Goal: Obtain resource: Obtain resource

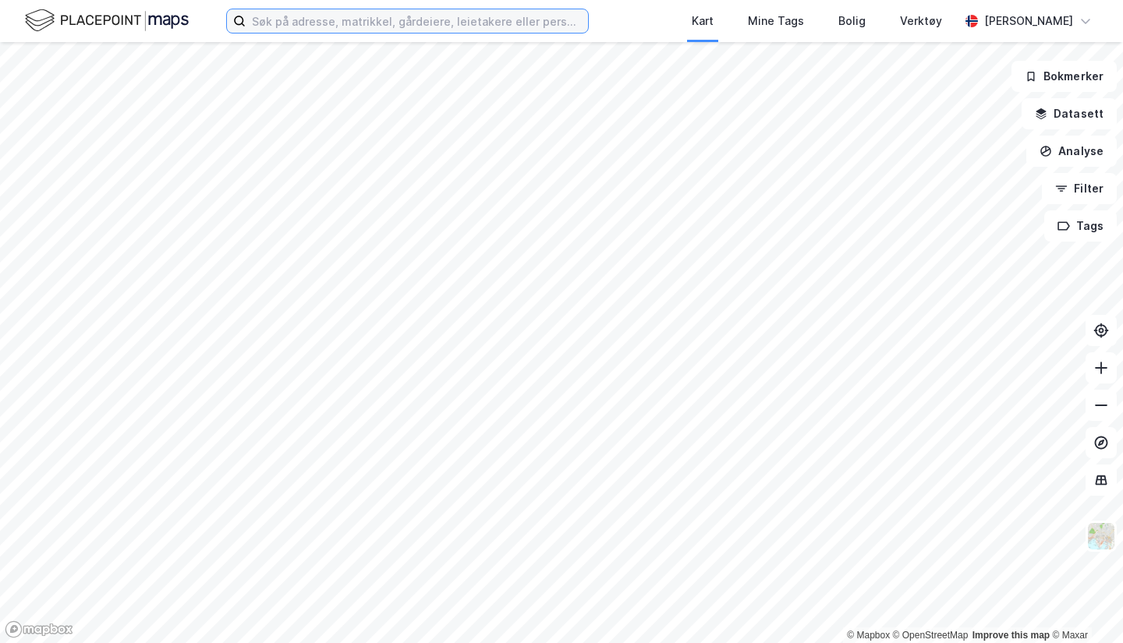
click at [291, 16] on input at bounding box center [417, 20] width 342 height 23
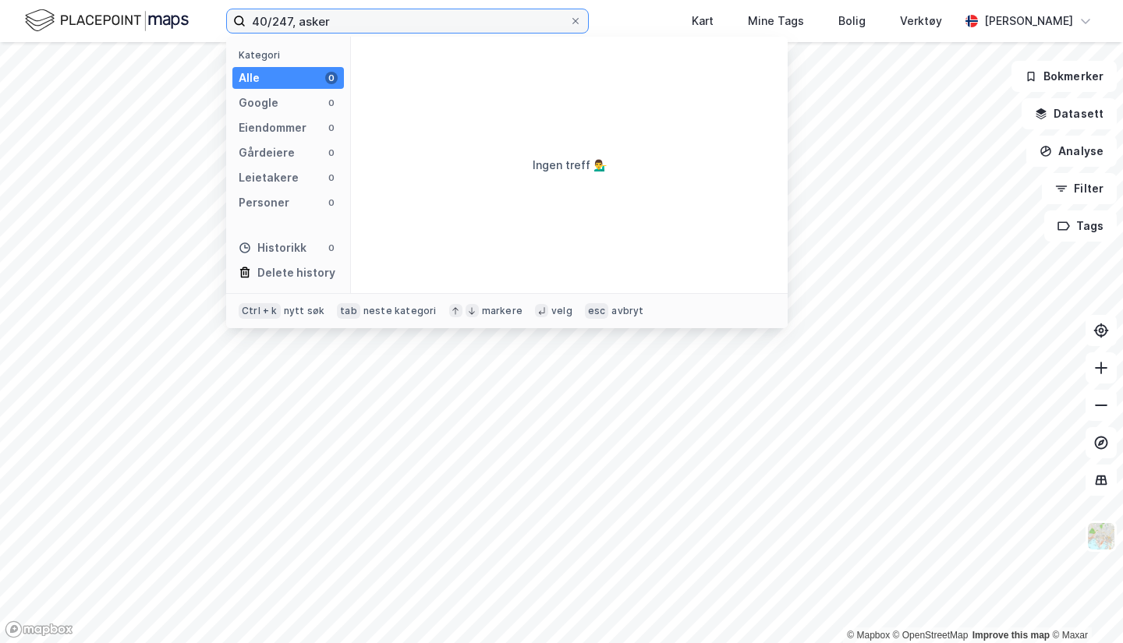
type input "40/247, asker"
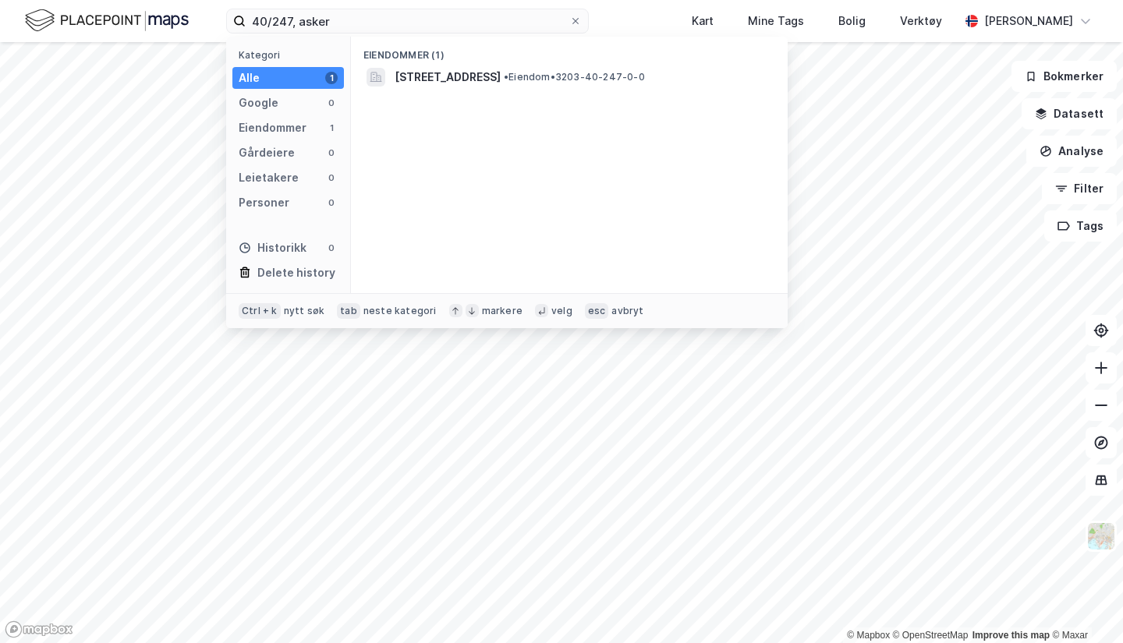
click at [416, 74] on span "[STREET_ADDRESS]" at bounding box center [448, 77] width 106 height 19
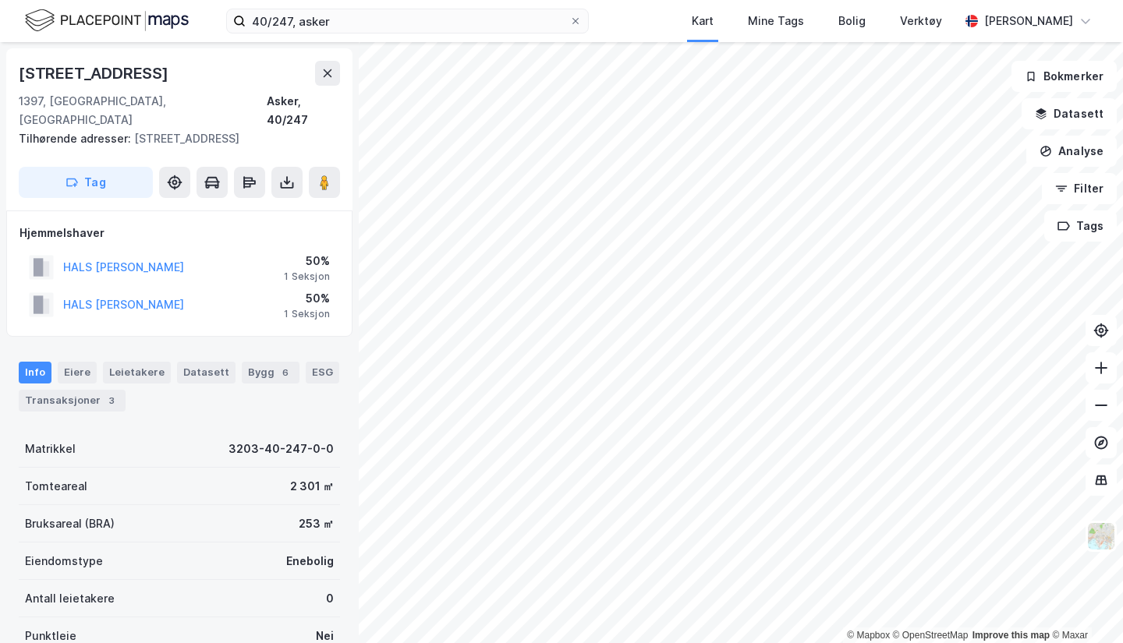
click at [283, 175] on icon at bounding box center [287, 183] width 16 height 16
click at [243, 203] on div "Last ned grunnbok" at bounding box center [219, 213] width 166 height 25
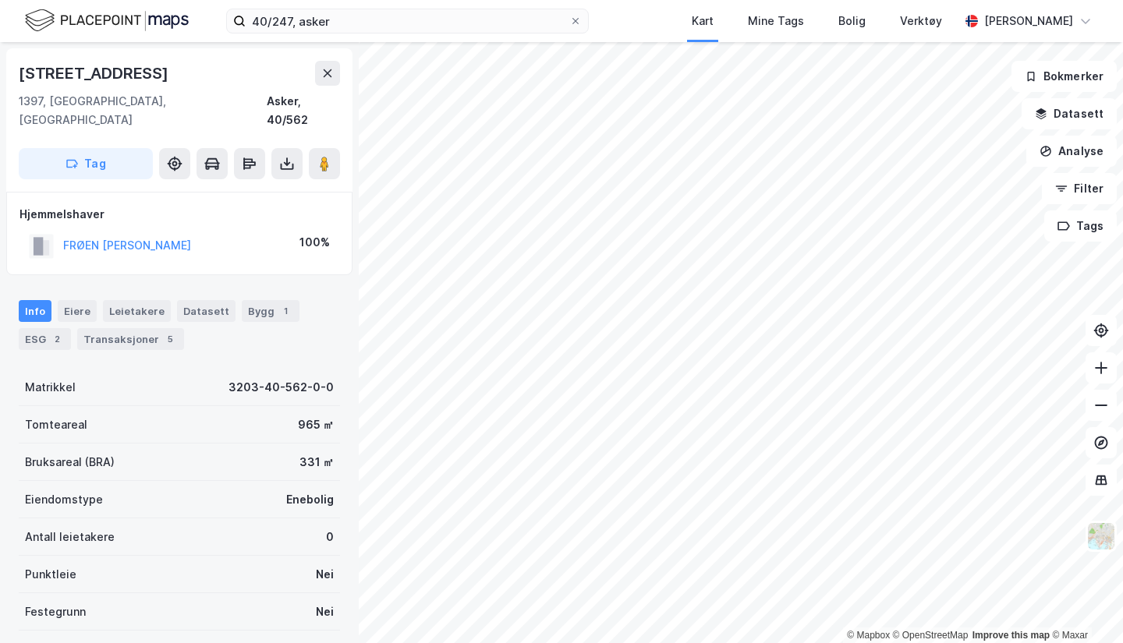
click at [296, 148] on button at bounding box center [286, 163] width 31 height 31
click at [255, 189] on div "Last ned grunnbok" at bounding box center [210, 195] width 90 height 12
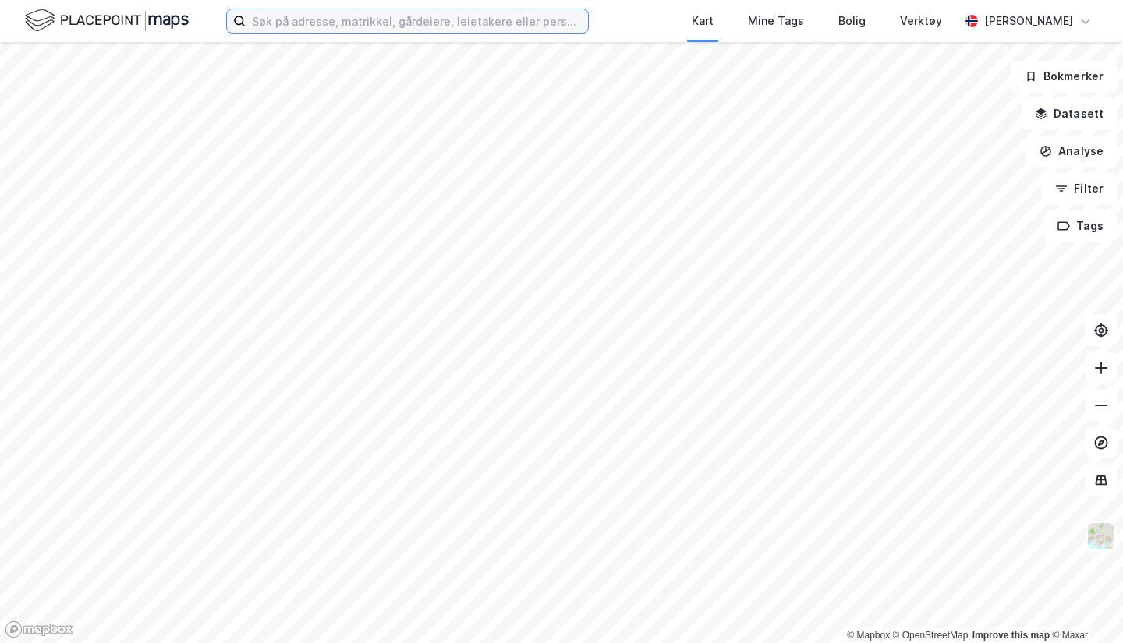
click at [425, 22] on input at bounding box center [417, 20] width 342 height 23
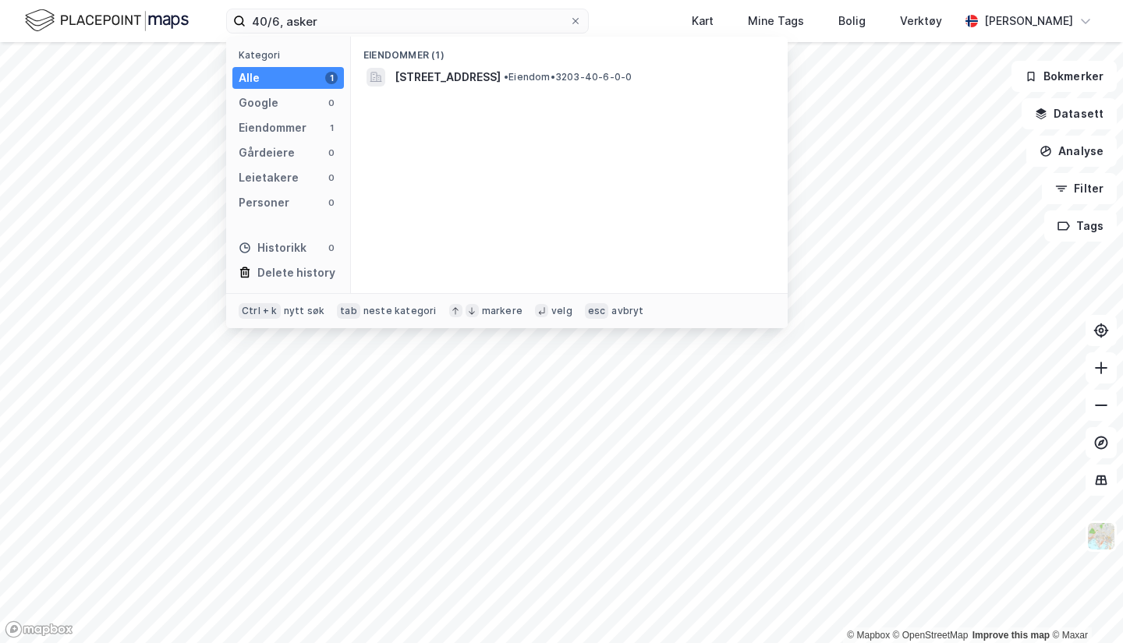
click at [416, 68] on span "[STREET_ADDRESS]" at bounding box center [448, 77] width 106 height 19
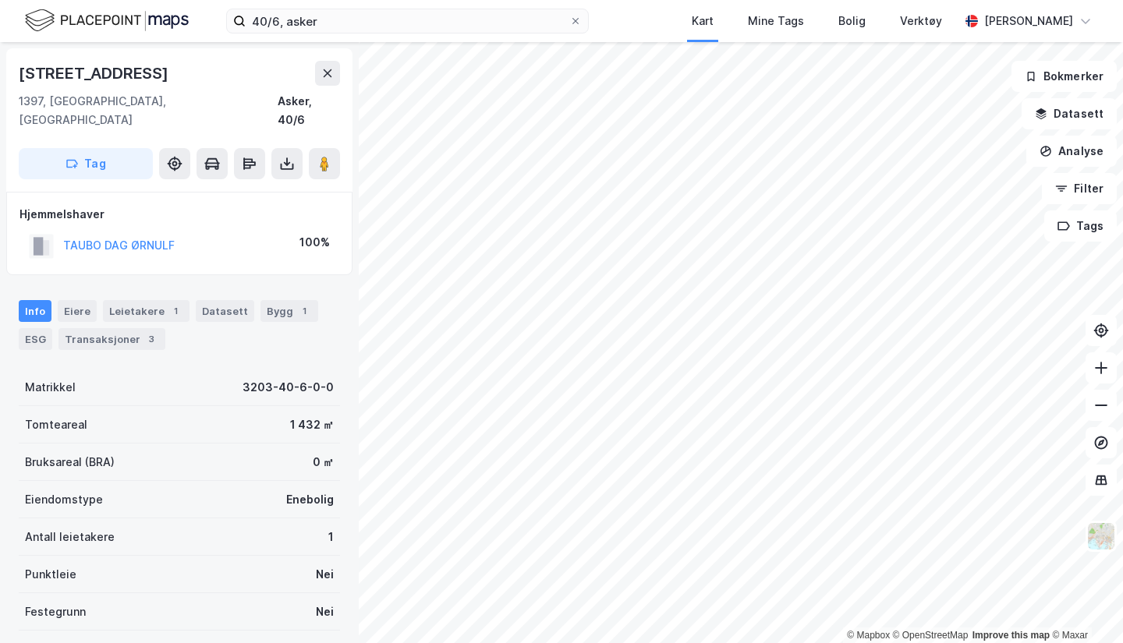
click at [281, 156] on icon at bounding box center [287, 164] width 16 height 16
click at [243, 189] on div "Last ned grunnbok" at bounding box center [210, 195] width 90 height 12
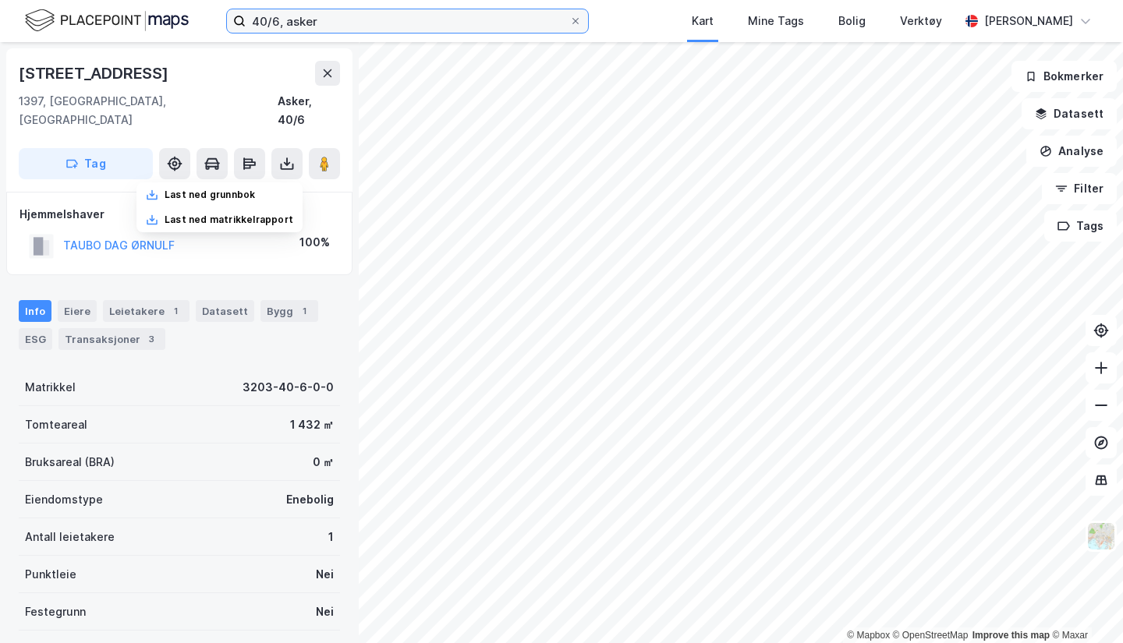
click at [282, 18] on input "40/6, asker" at bounding box center [408, 20] width 324 height 23
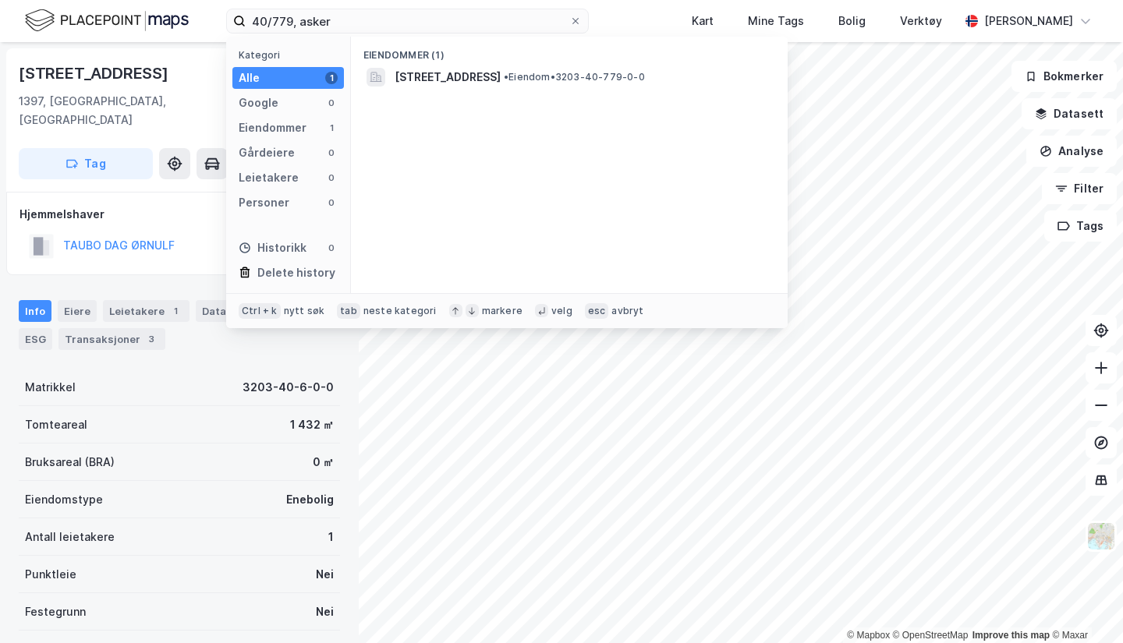
click at [443, 83] on span "[STREET_ADDRESS]" at bounding box center [448, 77] width 106 height 19
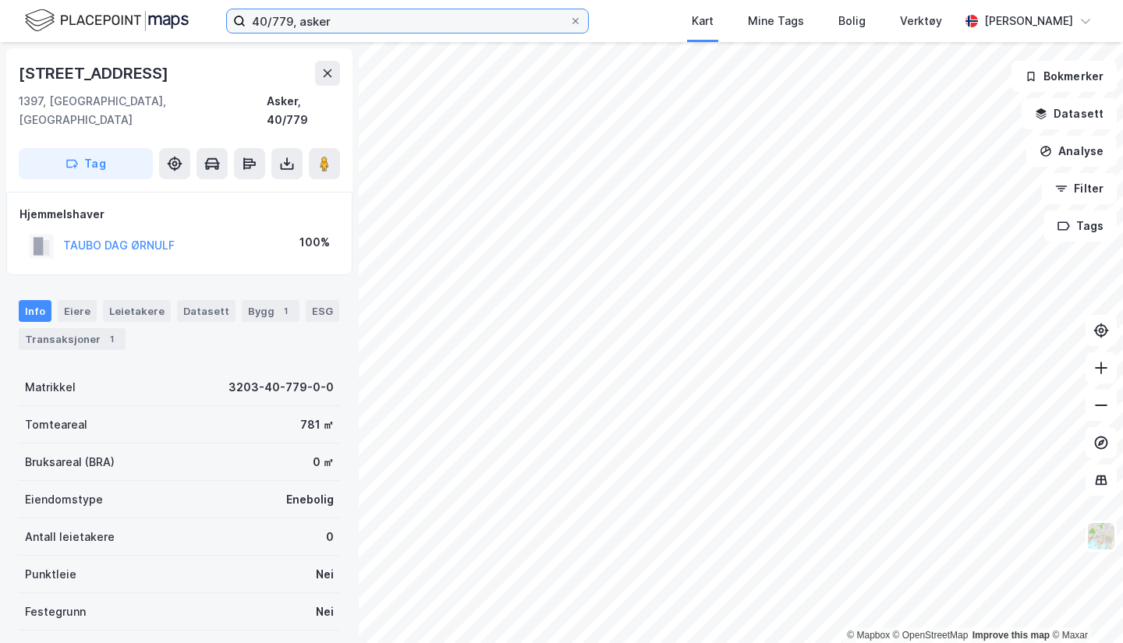
drag, startPoint x: 290, startPoint y: 30, endPoint x: 295, endPoint y: 2, distance: 27.7
click at [290, 30] on input "40/779, asker" at bounding box center [408, 20] width 324 height 23
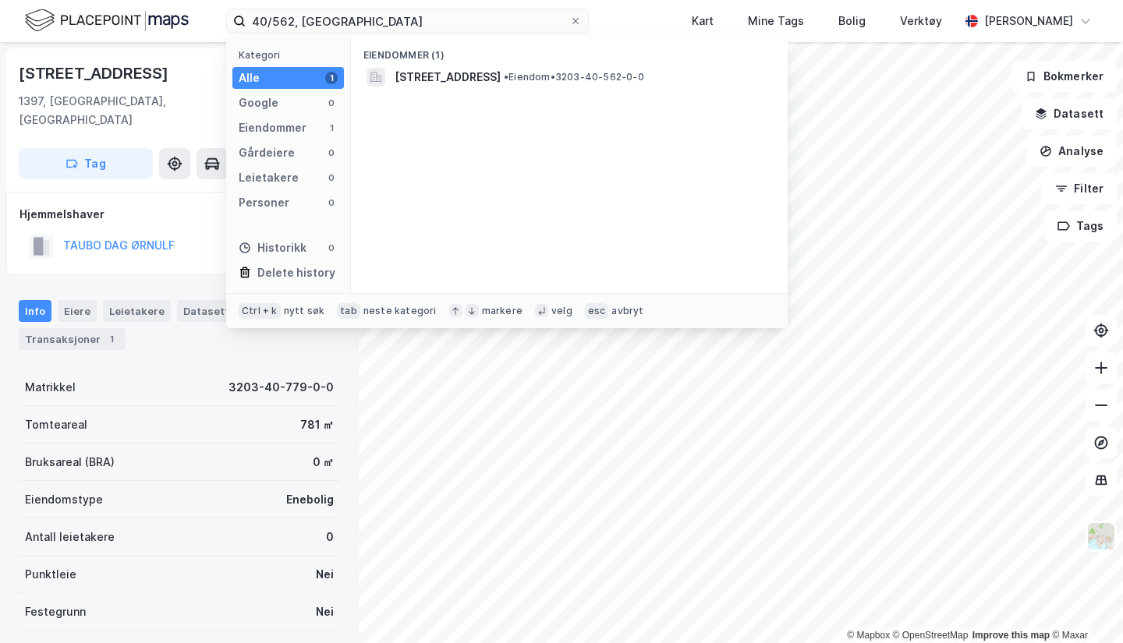
click at [478, 71] on span "[STREET_ADDRESS]" at bounding box center [448, 77] width 106 height 19
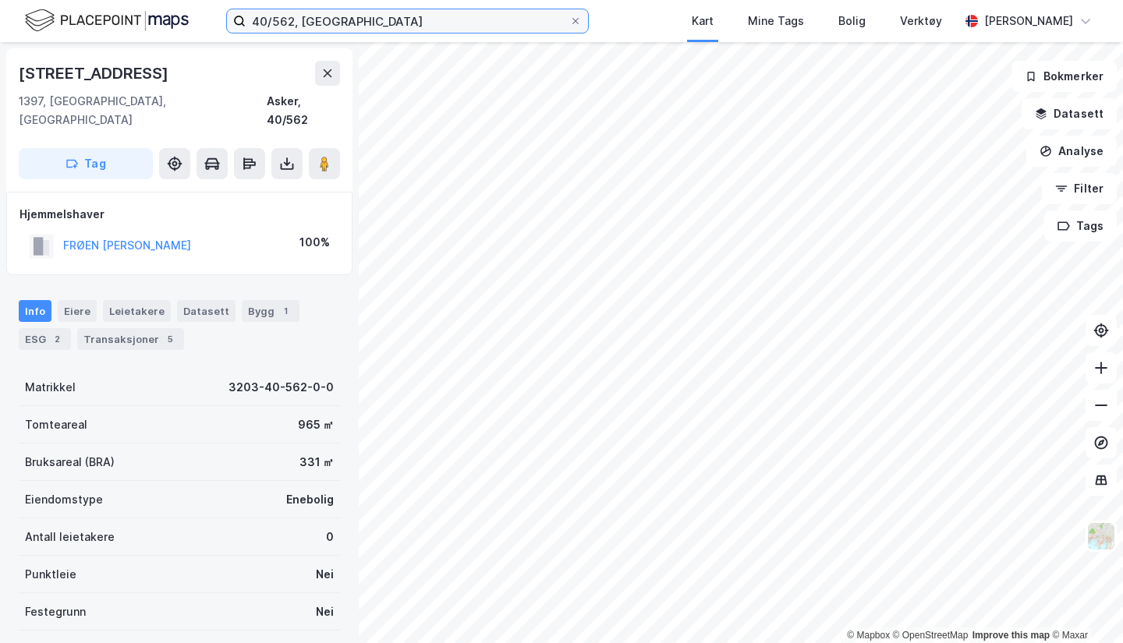
click at [295, 19] on input "40/562, [GEOGRAPHIC_DATA]" at bounding box center [408, 20] width 324 height 23
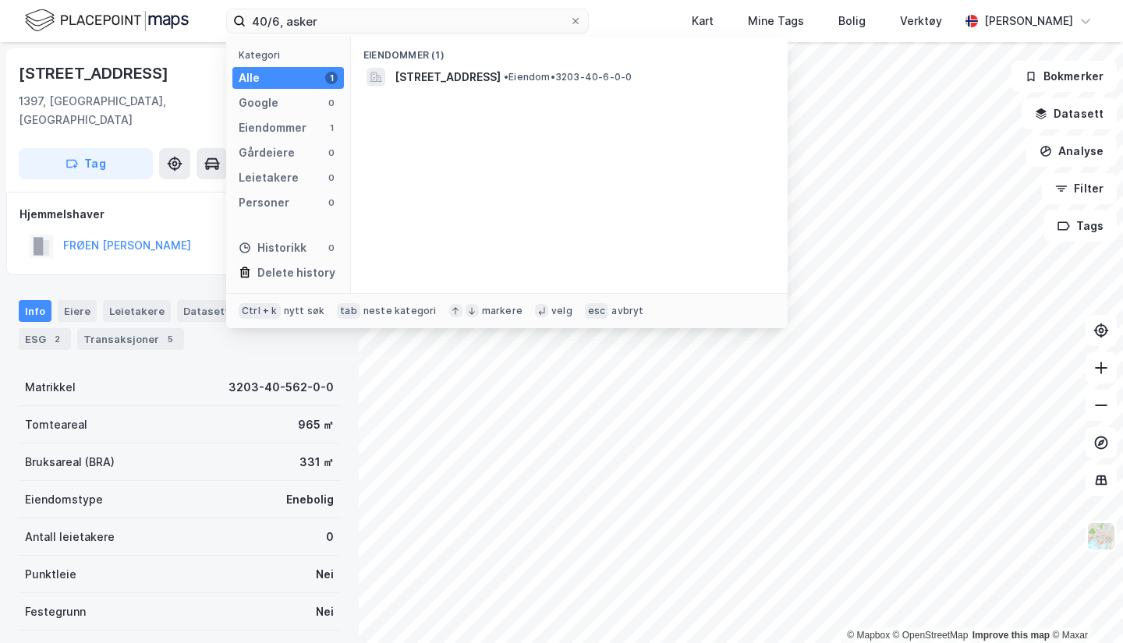
click at [501, 80] on span "[STREET_ADDRESS]" at bounding box center [448, 77] width 106 height 19
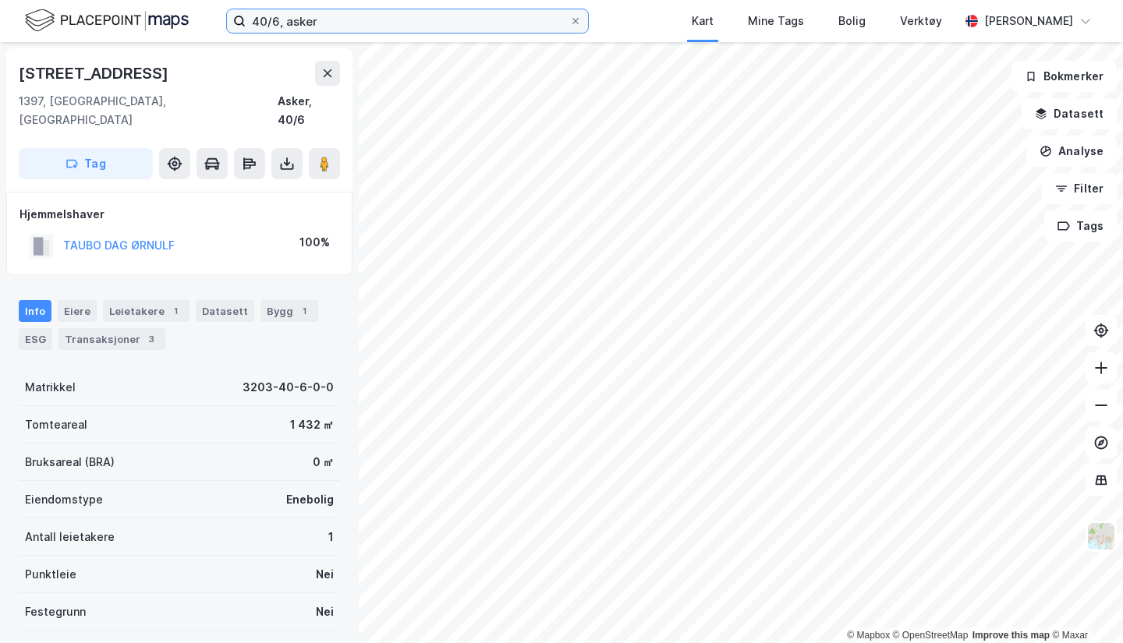
click at [267, 18] on input "40/6, asker" at bounding box center [408, 20] width 324 height 23
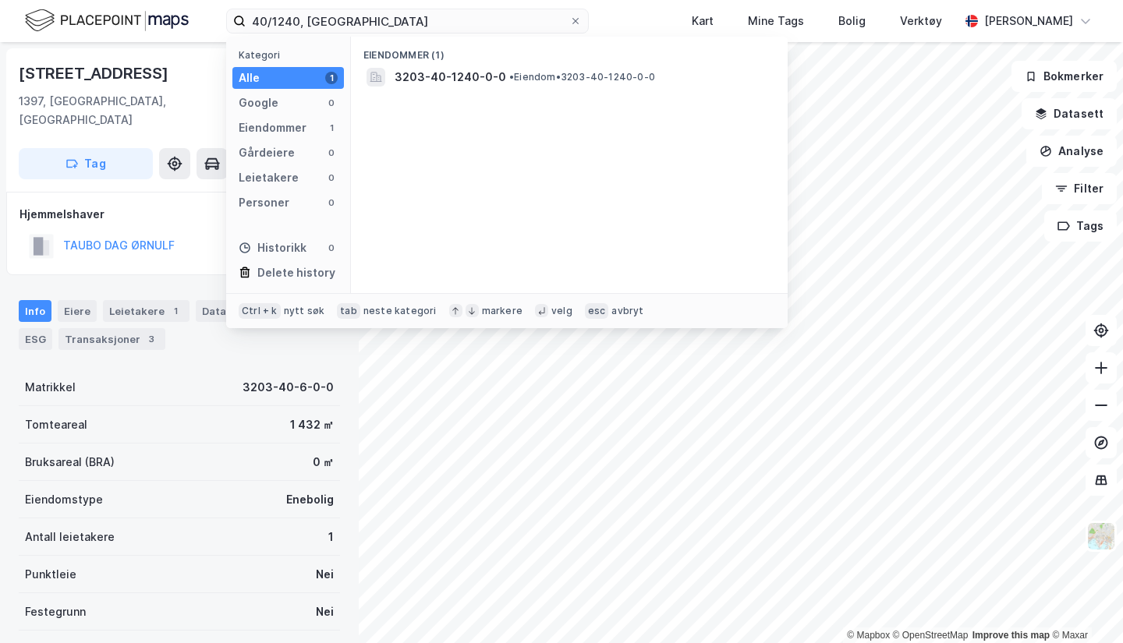
click at [536, 72] on span "• Eiendom • 3203-40-1240-0-0" at bounding box center [582, 77] width 146 height 12
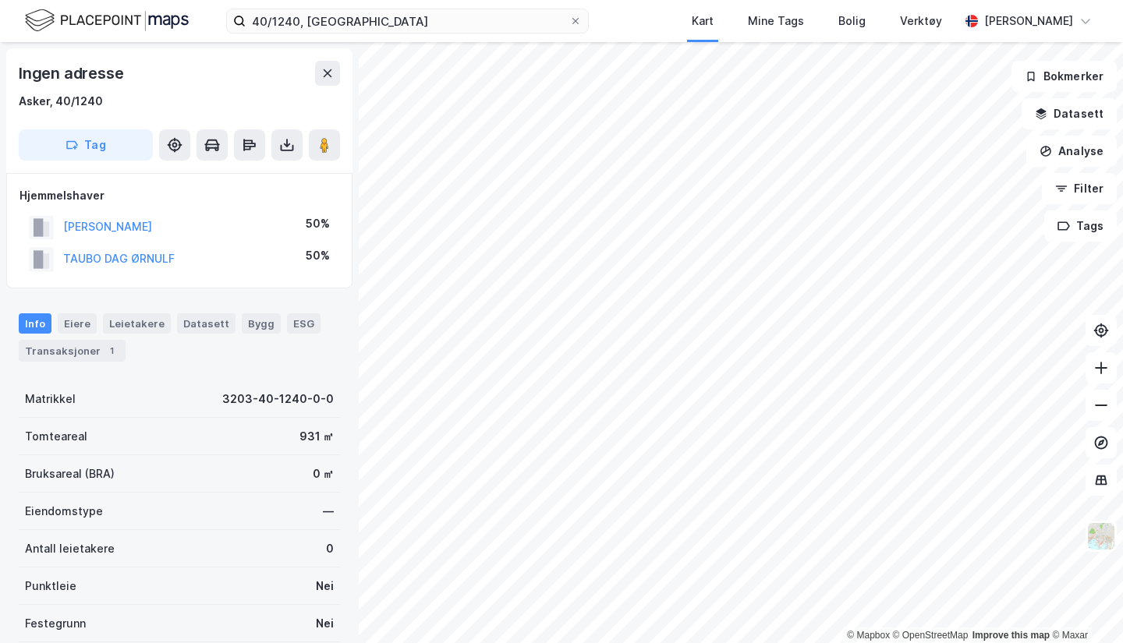
click at [770, 20] on div "40/1240, asker Kart Mine Tags Bolig Verktøy [PERSON_NAME] © Mapbox © OpenStreet…" at bounding box center [561, 321] width 1123 height 643
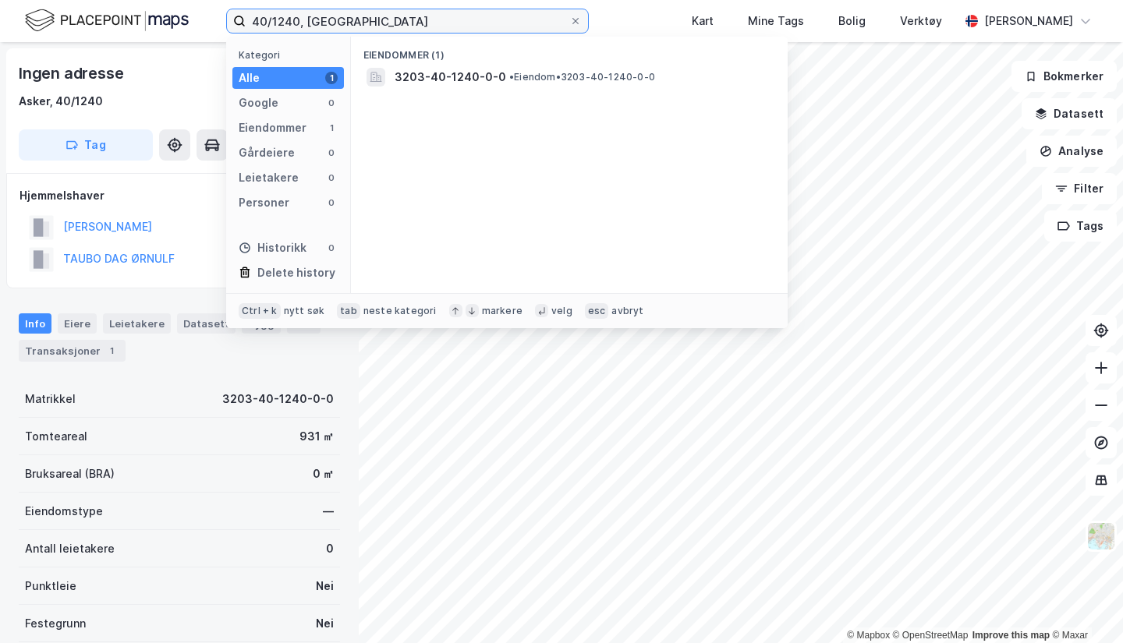
click at [285, 18] on input "40/1240, [GEOGRAPHIC_DATA]" at bounding box center [408, 20] width 324 height 23
click at [445, 87] on div "[STREET_ADDRESS] • Eiendom • 3203-40-1415-0-0" at bounding box center [569, 77] width 412 height 25
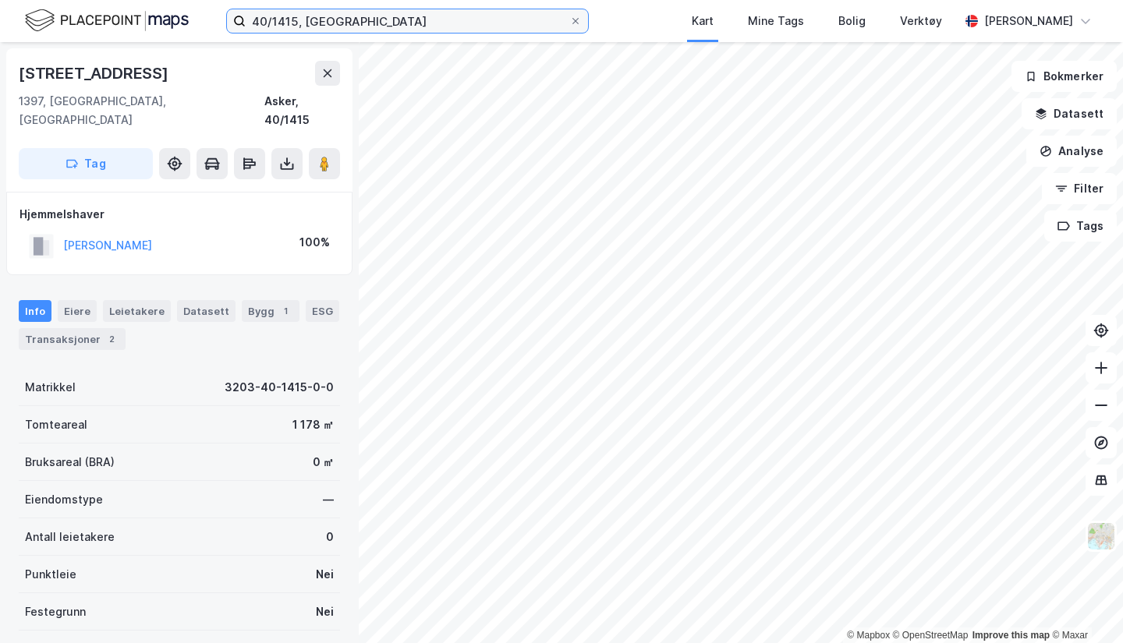
click at [310, 20] on input "40/1415, [GEOGRAPHIC_DATA]" at bounding box center [408, 20] width 324 height 23
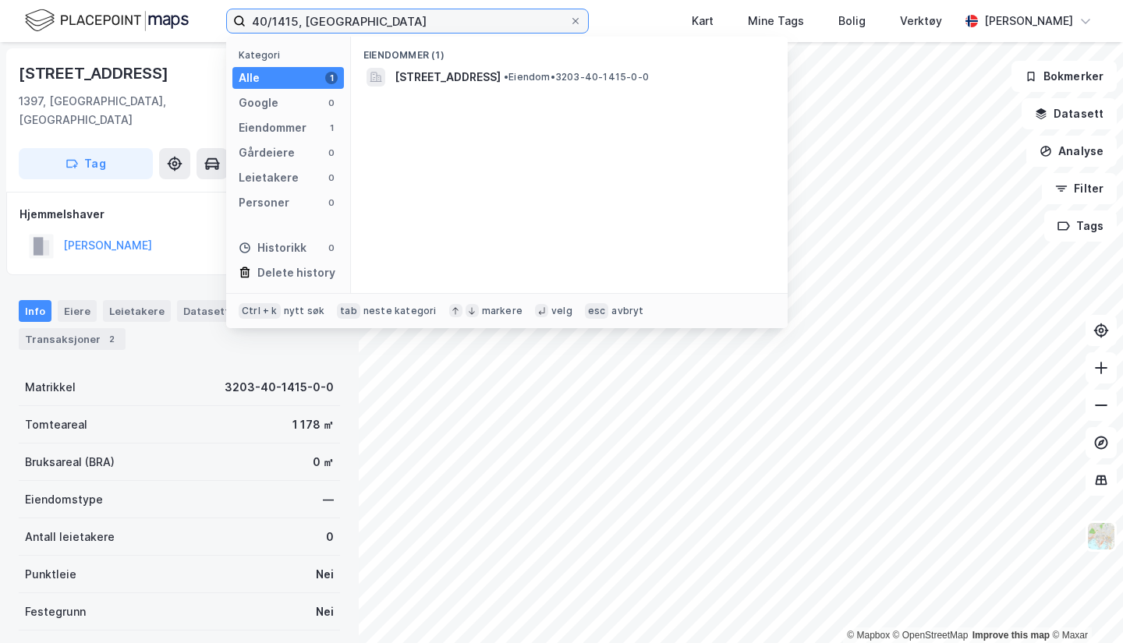
click at [299, 16] on input "40/1415, [GEOGRAPHIC_DATA]" at bounding box center [408, 20] width 324 height 23
click at [421, 76] on span "3203-40-1442-0-0" at bounding box center [451, 77] width 112 height 19
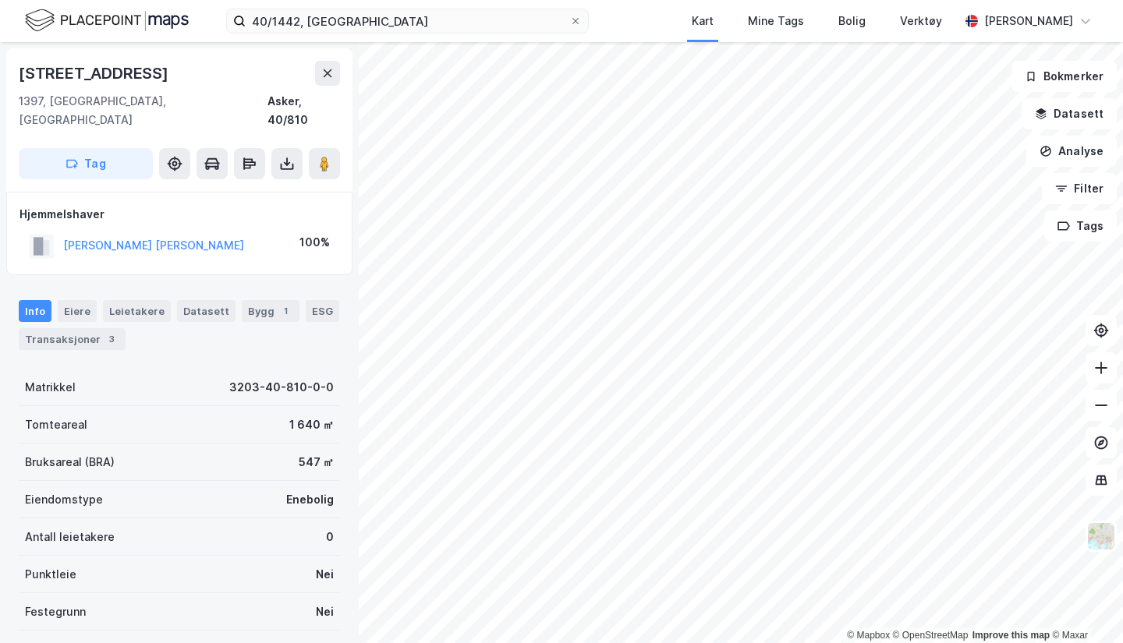
click at [274, 148] on button at bounding box center [286, 163] width 31 height 31
click at [247, 182] on div "Last ned grunnbok" at bounding box center [219, 194] width 166 height 25
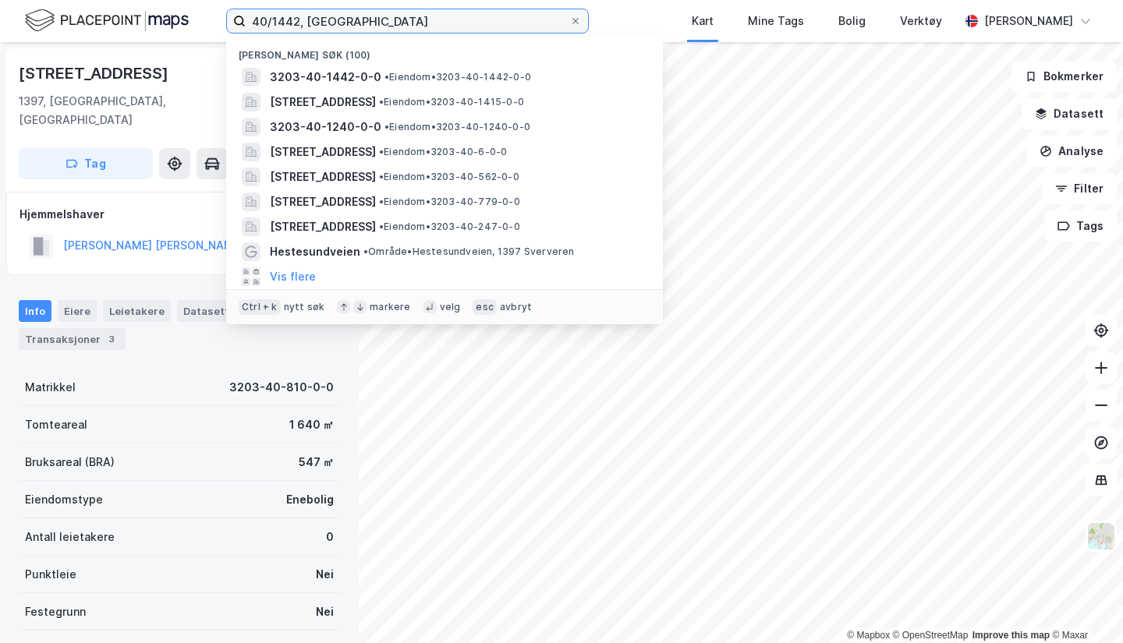
click at [298, 19] on input "40/1442, [GEOGRAPHIC_DATA]" at bounding box center [408, 20] width 324 height 23
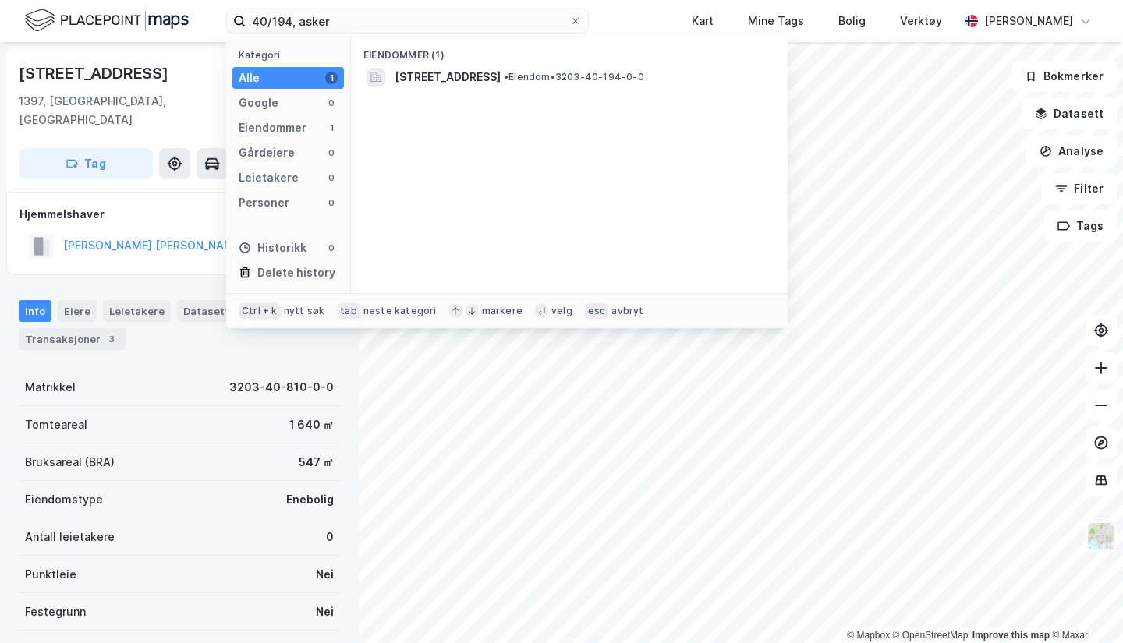
click at [498, 80] on span "[STREET_ADDRESS]" at bounding box center [448, 77] width 106 height 19
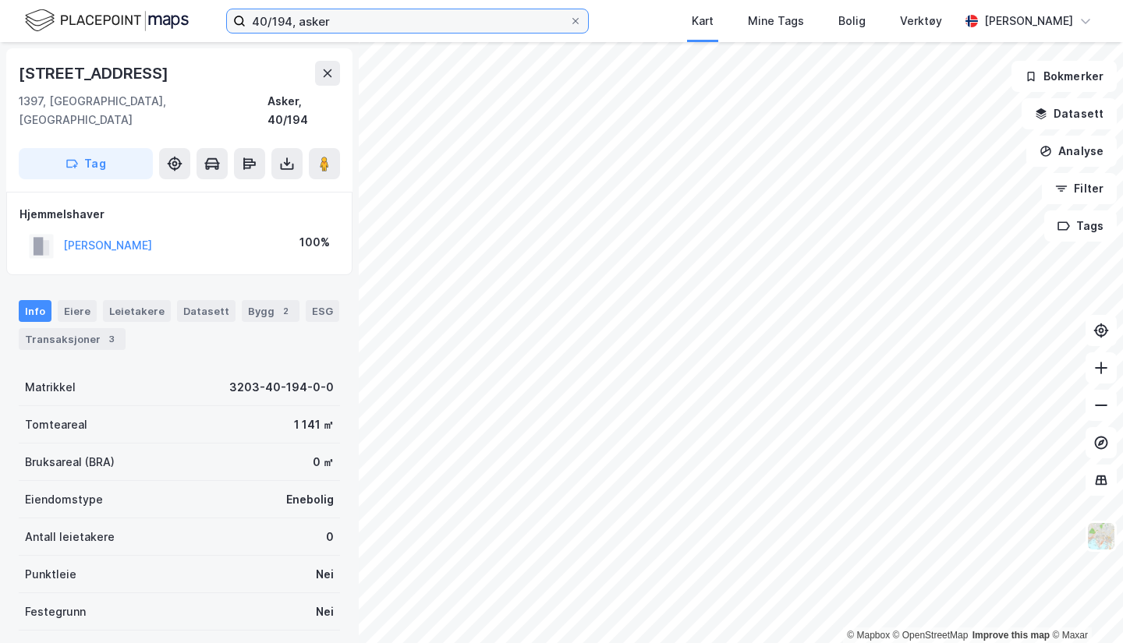
click at [285, 18] on input "40/194, asker" at bounding box center [408, 20] width 324 height 23
click at [294, 13] on input "40/1810, [GEOGRAPHIC_DATA]" at bounding box center [408, 20] width 324 height 23
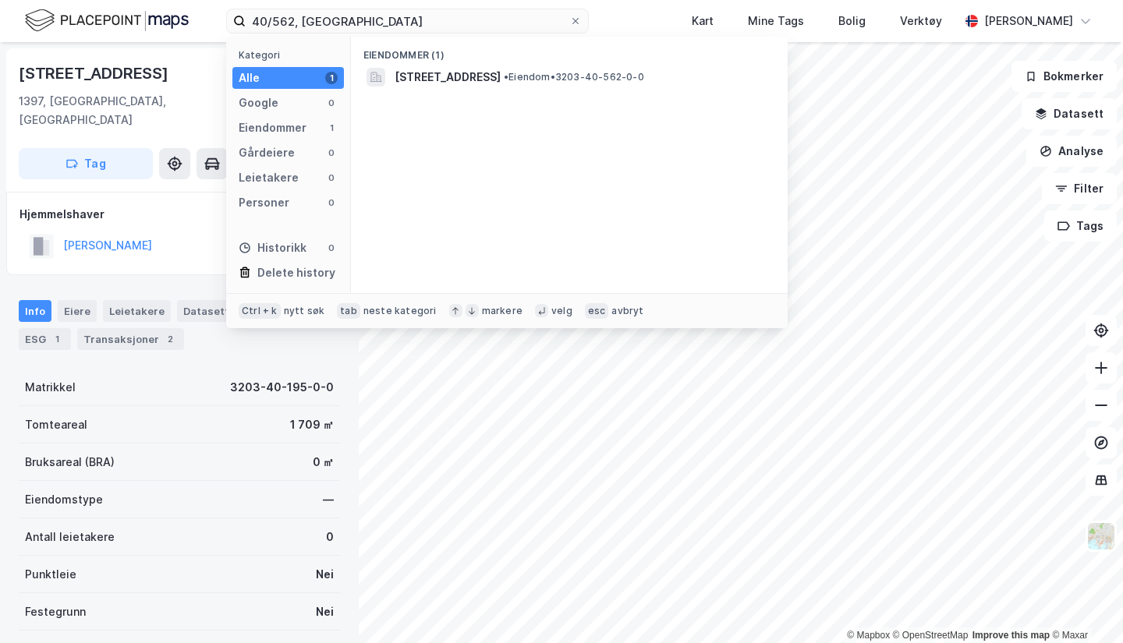
click at [448, 73] on span "[STREET_ADDRESS]" at bounding box center [448, 77] width 106 height 19
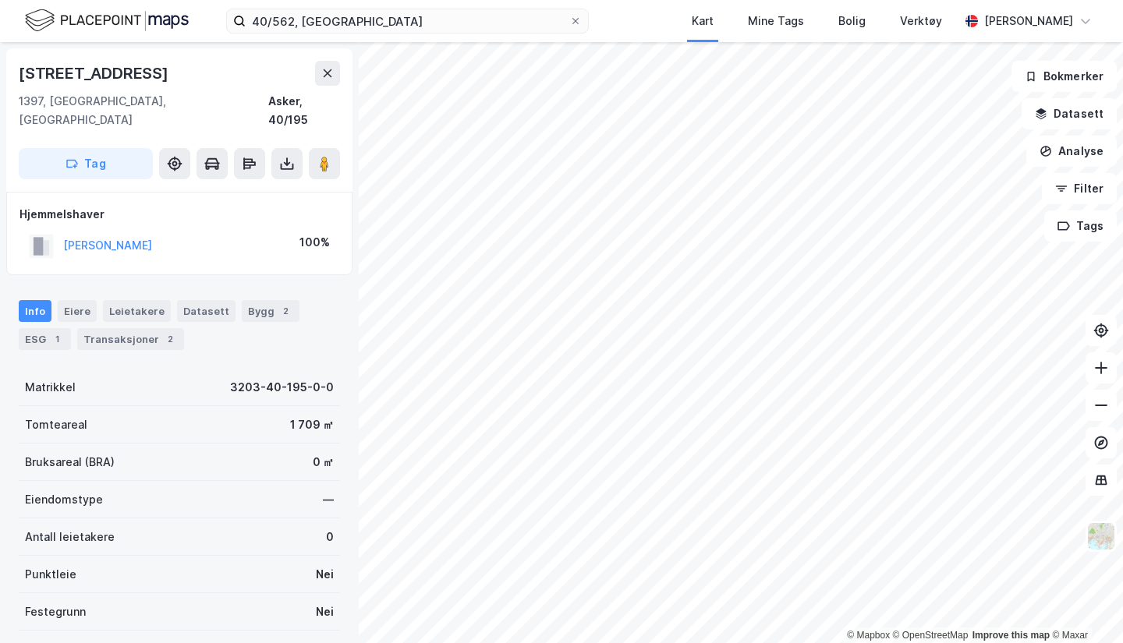
click at [289, 156] on icon at bounding box center [287, 164] width 16 height 16
click at [229, 182] on div "Last ned grunnbok" at bounding box center [219, 194] width 166 height 25
click at [128, 252] on div "Hjemmelshaver [PERSON_NAME] EINAR 100%" at bounding box center [179, 233] width 346 height 83
click at [297, 148] on button at bounding box center [286, 163] width 31 height 31
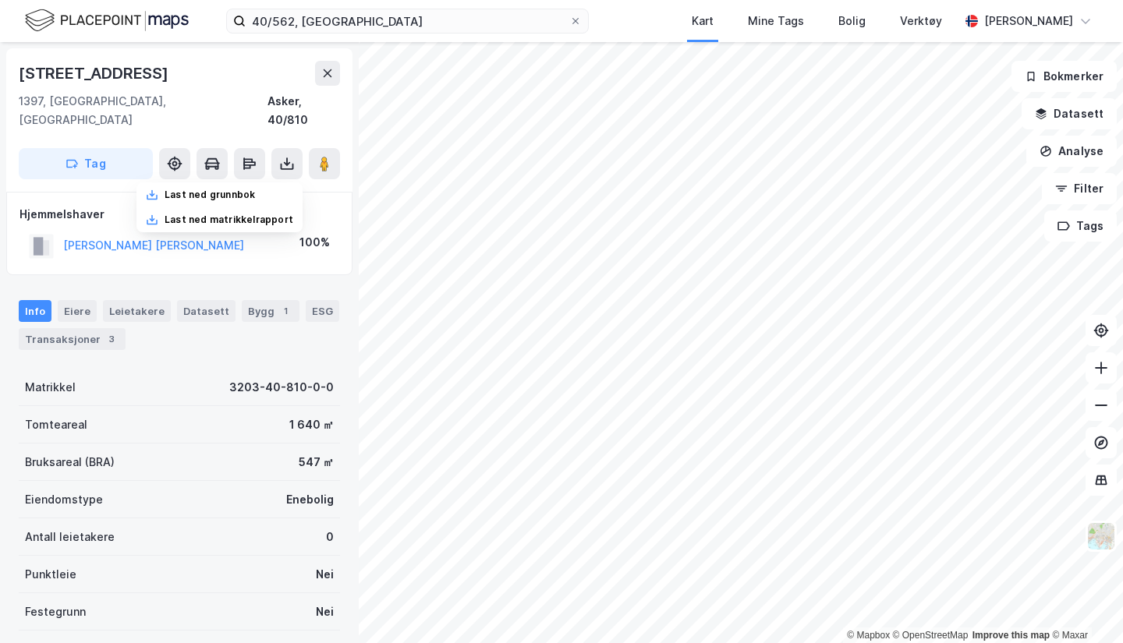
click at [200, 189] on div "Last ned grunnbok" at bounding box center [210, 195] width 90 height 12
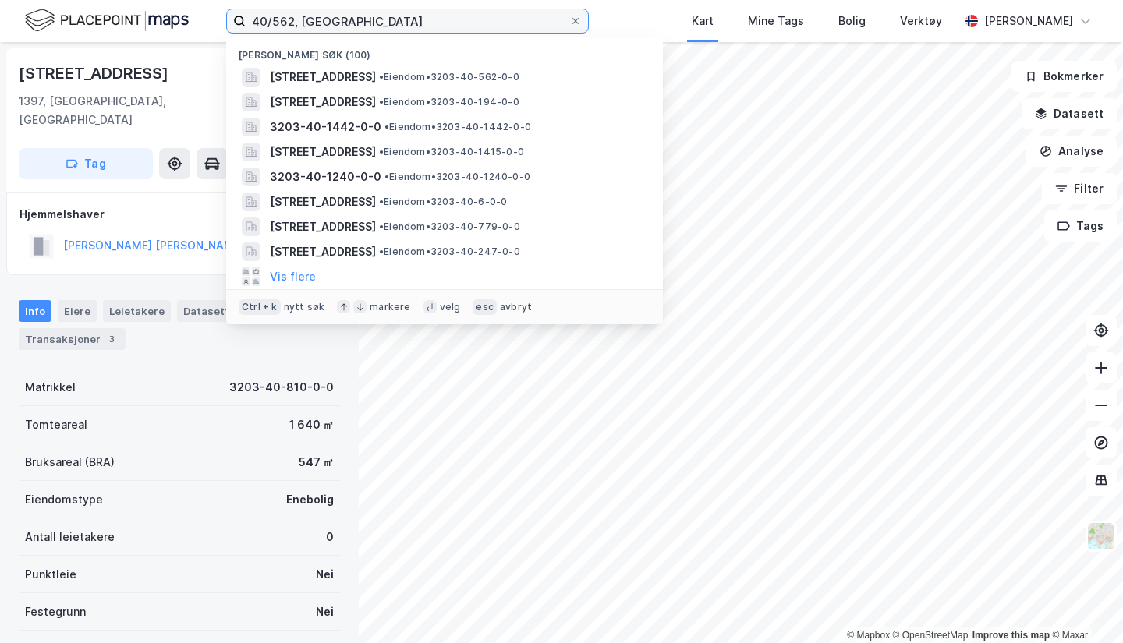
click at [293, 20] on input "40/562, [GEOGRAPHIC_DATA]" at bounding box center [408, 20] width 324 height 23
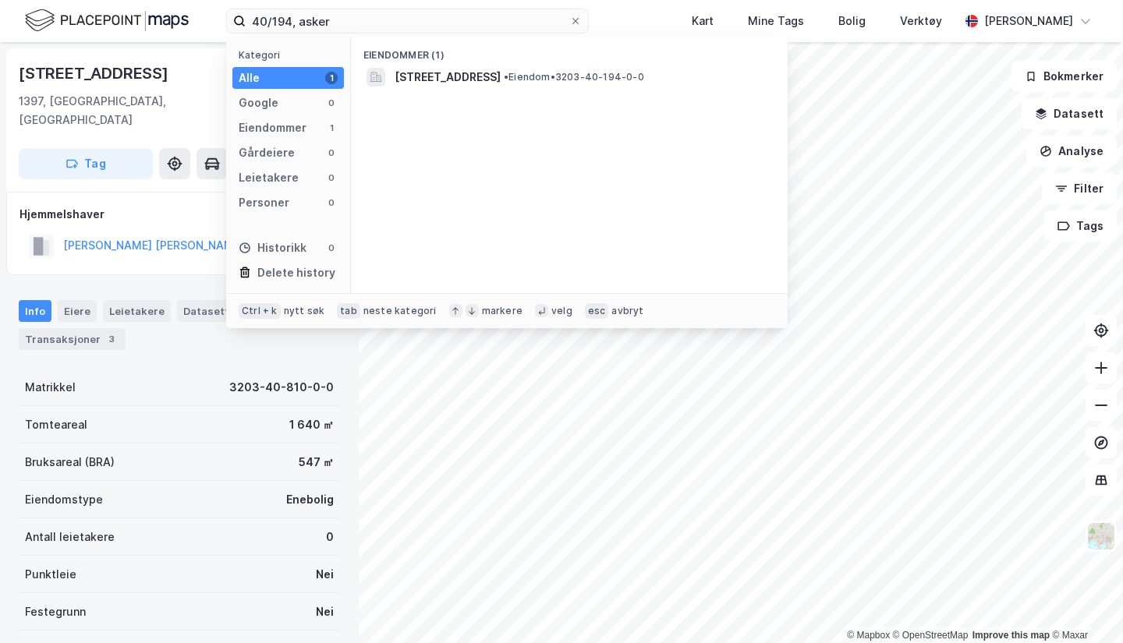
click at [465, 87] on div "[STREET_ADDRESS] • Eiendom • 3203-40-194-0-0" at bounding box center [569, 77] width 412 height 25
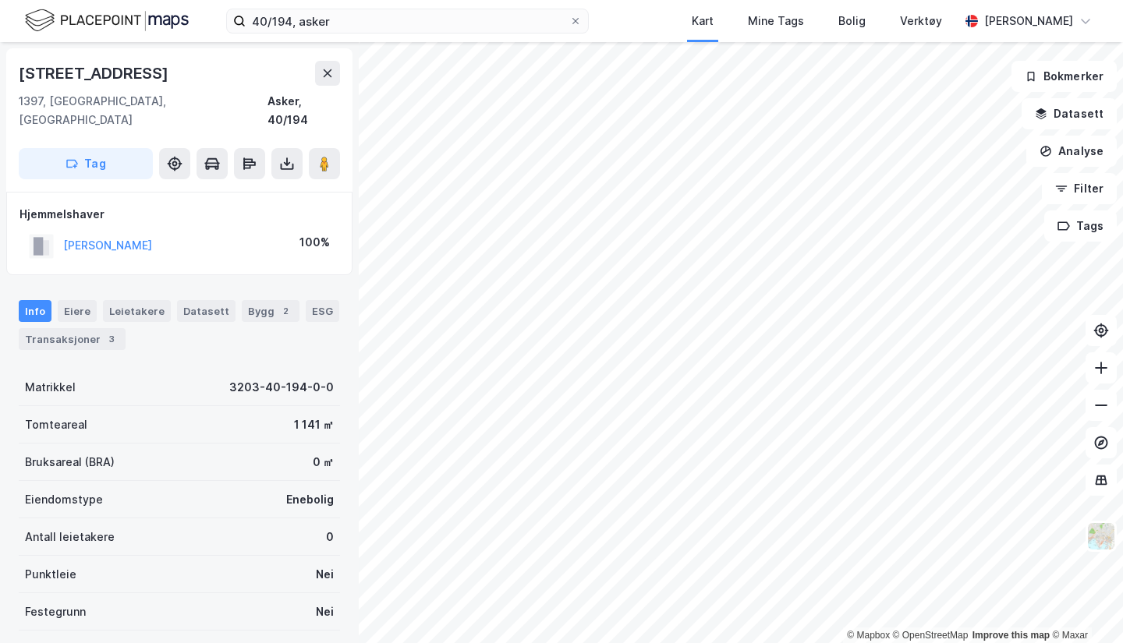
drag, startPoint x: 289, startPoint y: 149, endPoint x: 293, endPoint y: 161, distance: 13.1
click at [289, 156] on icon at bounding box center [287, 164] width 16 height 16
click at [232, 189] on div "Last ned grunnbok" at bounding box center [210, 195] width 90 height 12
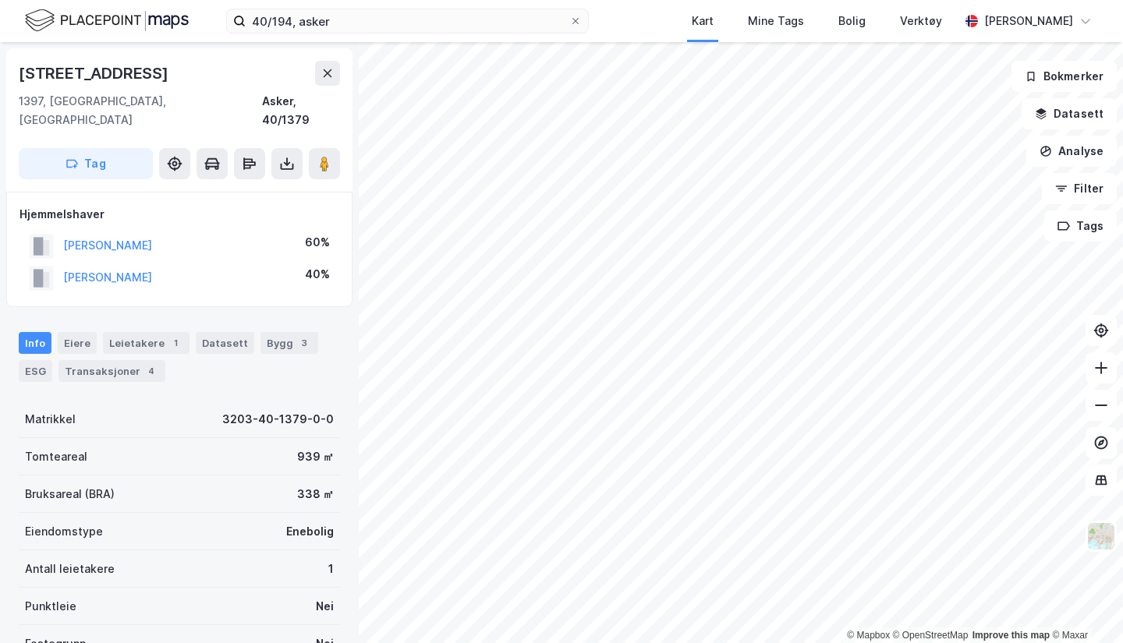
click at [285, 156] on icon at bounding box center [287, 164] width 16 height 16
click at [252, 182] on div "Last ned grunnbok" at bounding box center [219, 194] width 166 height 25
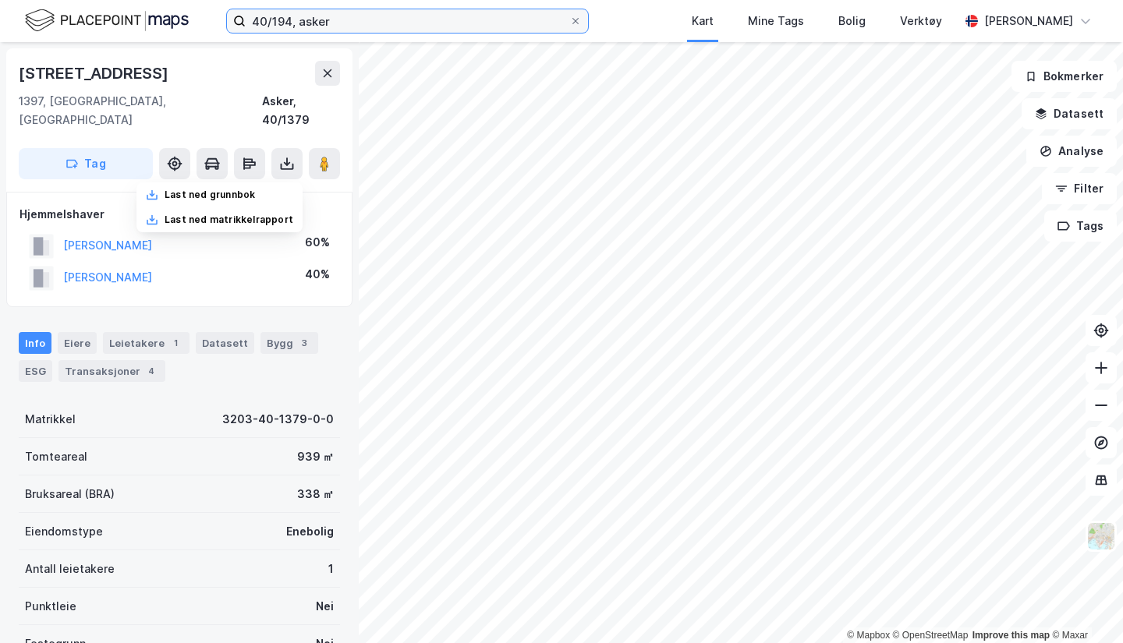
click at [287, 12] on input "40/194, asker" at bounding box center [408, 20] width 324 height 23
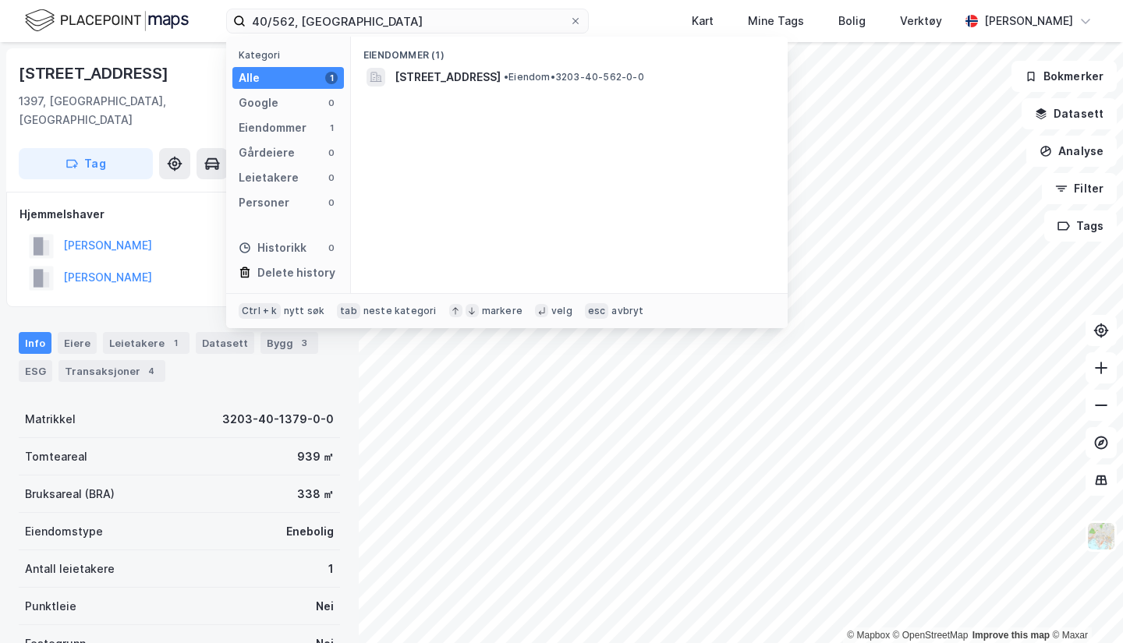
click at [501, 80] on span "[STREET_ADDRESS]" at bounding box center [448, 77] width 106 height 19
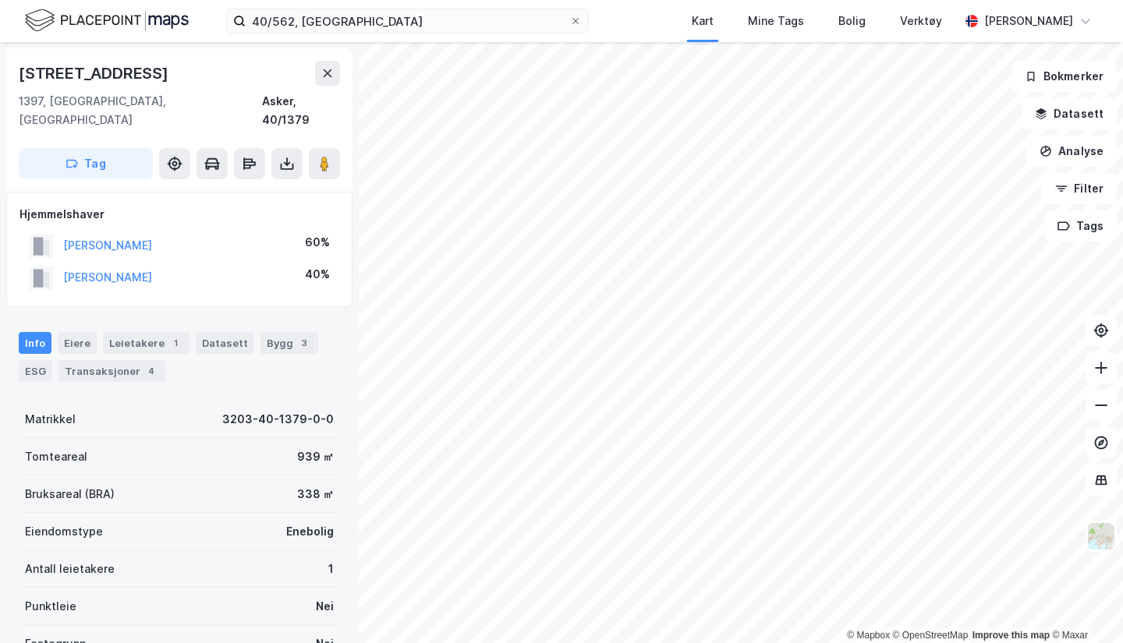
click at [280, 156] on icon at bounding box center [287, 164] width 16 height 16
click at [277, 183] on div "Last ned grunnbok" at bounding box center [219, 194] width 166 height 25
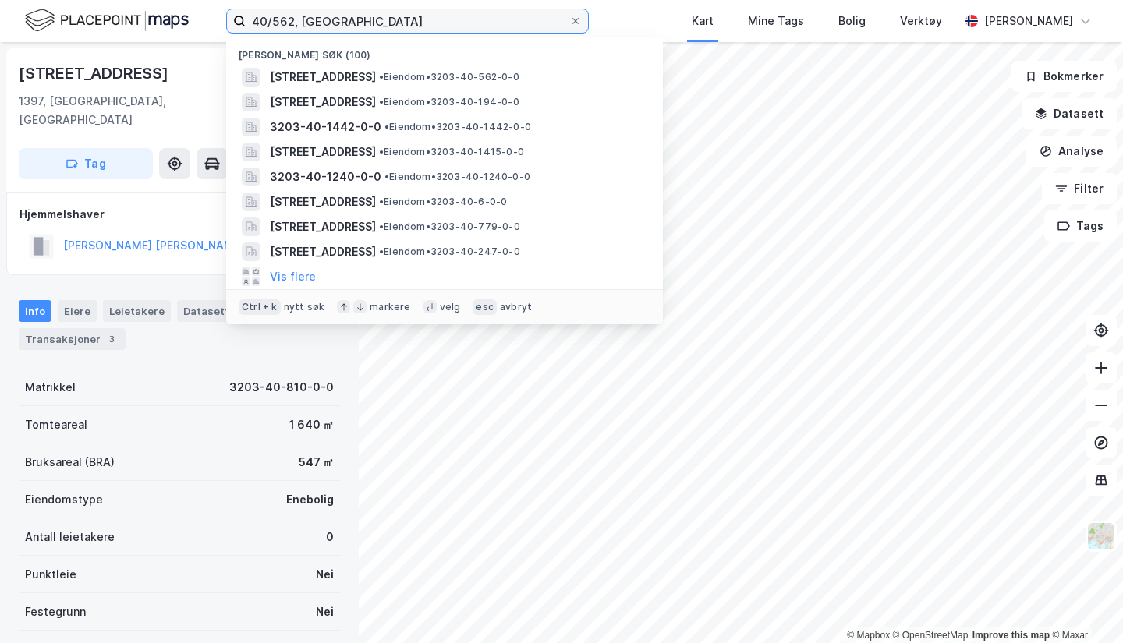
drag, startPoint x: 331, startPoint y: 19, endPoint x: 0, endPoint y: -25, distance: 333.6
click at [0, 0] on html "40/562, asker Nylige søk (100) Hestesundveien 4B, 1397, [GEOGRAPHIC_DATA], [GEO…" at bounding box center [561, 321] width 1123 height 643
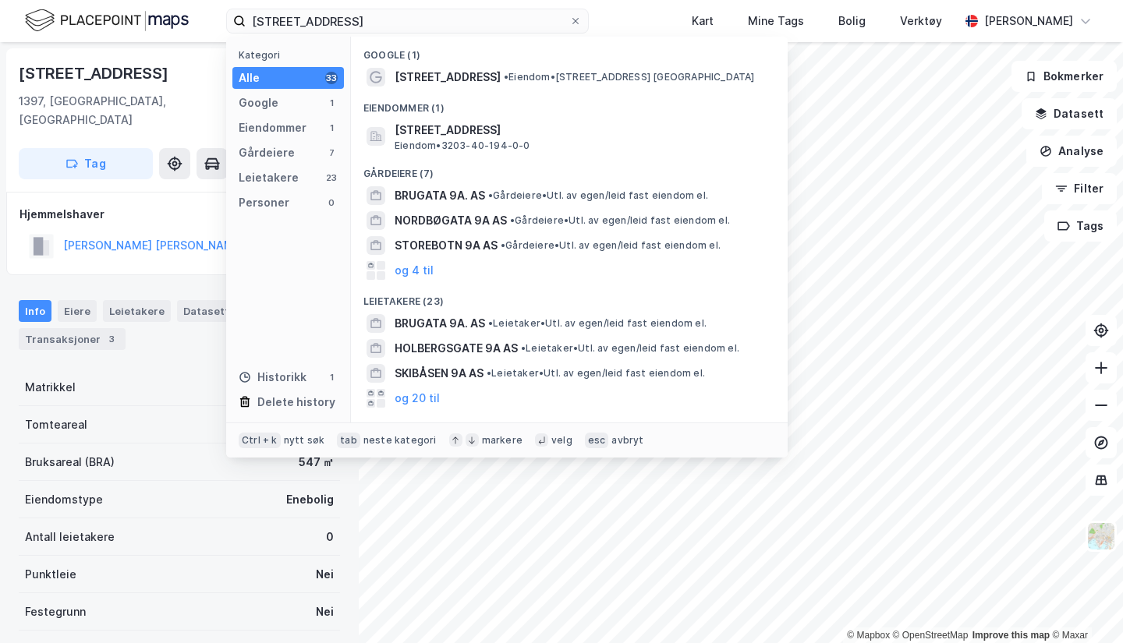
click at [465, 83] on span "[STREET_ADDRESS]" at bounding box center [448, 77] width 106 height 19
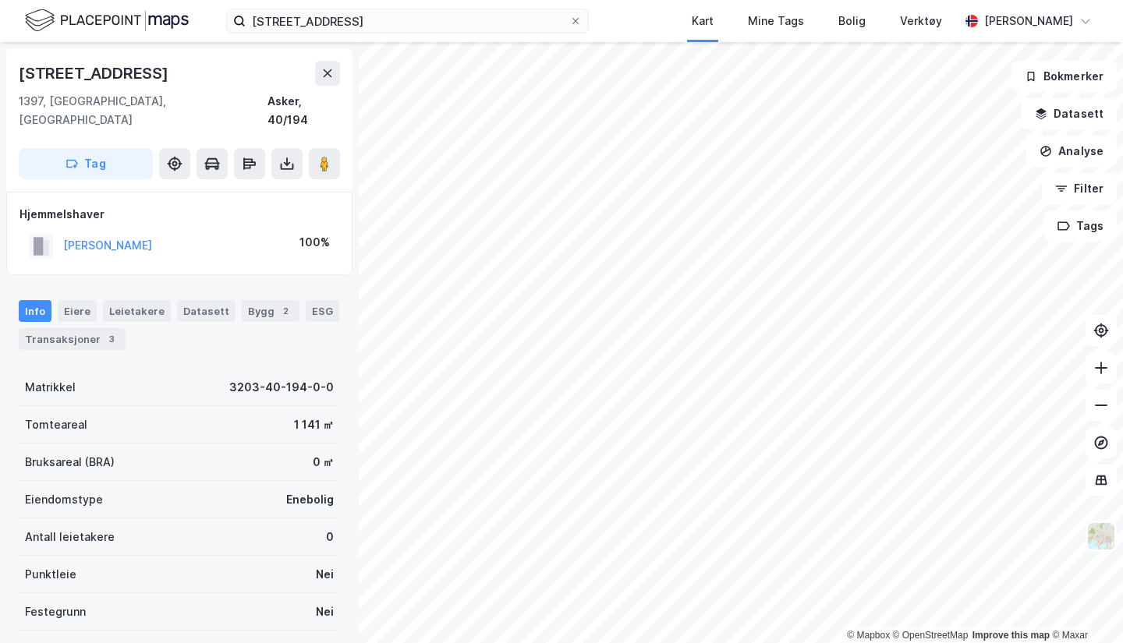
click at [285, 156] on icon at bounding box center [287, 164] width 16 height 16
click at [252, 189] on div "Last ned grunnbok" at bounding box center [210, 195] width 90 height 12
click at [286, 158] on icon at bounding box center [287, 162] width 2 height 9
click at [259, 182] on div "Last ned grunnbok" at bounding box center [219, 194] width 166 height 25
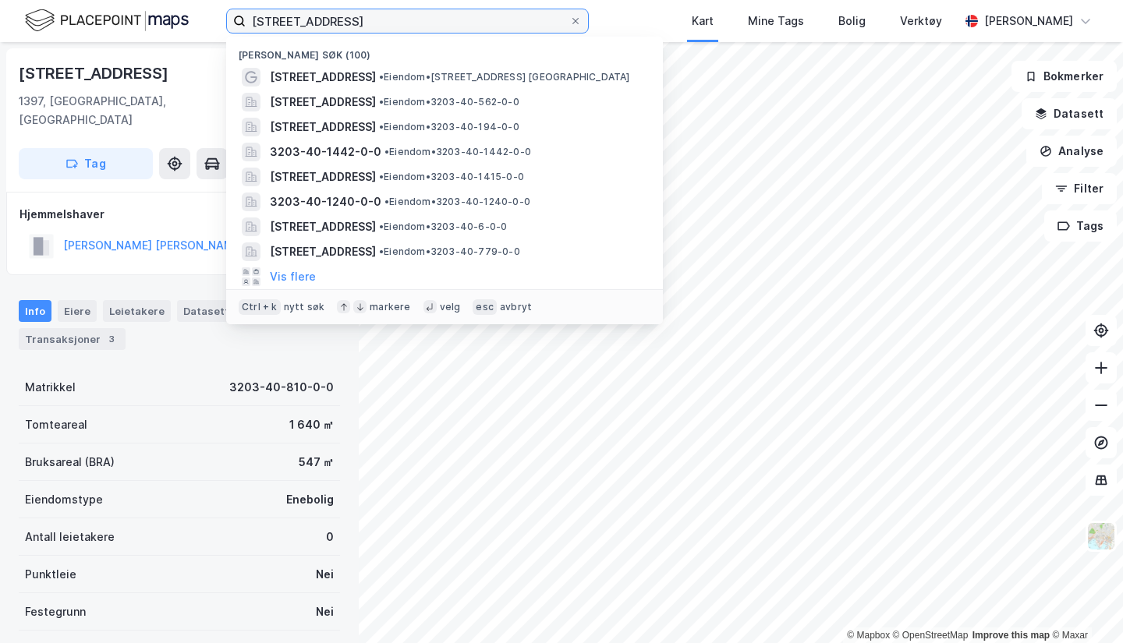
drag, startPoint x: 354, startPoint y: 15, endPoint x: 0, endPoint y: -59, distance: 361.7
click at [0, 0] on html "[STREET_ADDRESS] Nylige søk (100) [STREET_ADDRESS] • [PERSON_NAME] 9A, 1397 [GE…" at bounding box center [561, 321] width 1123 height 643
type input "a"
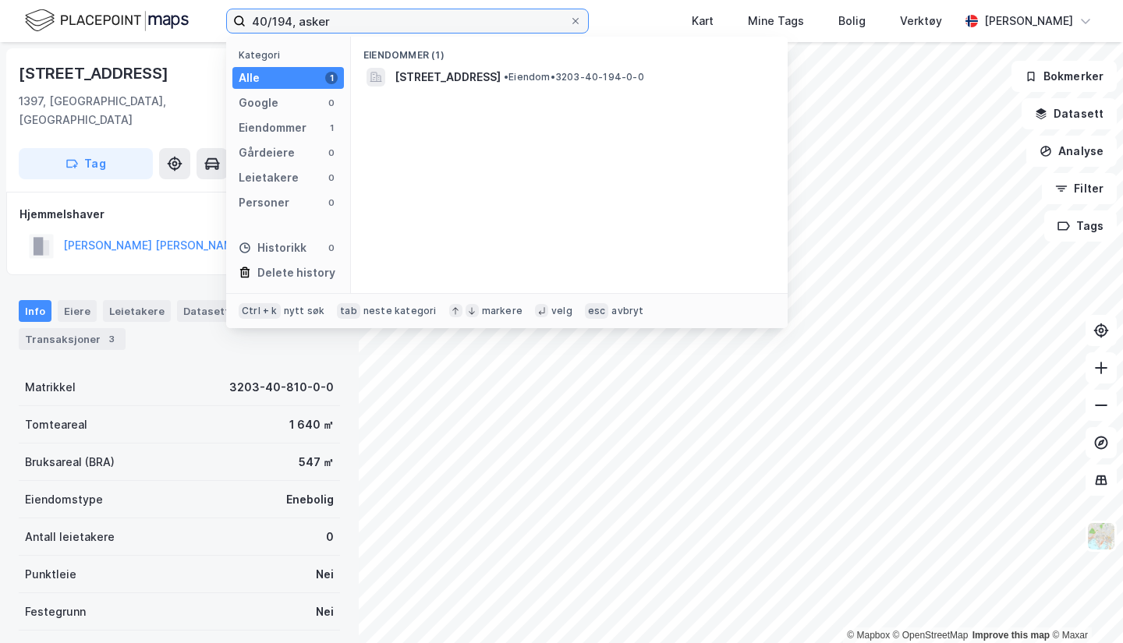
type input "40/194, asker"
click at [481, 75] on span "[STREET_ADDRESS]" at bounding box center [448, 77] width 106 height 19
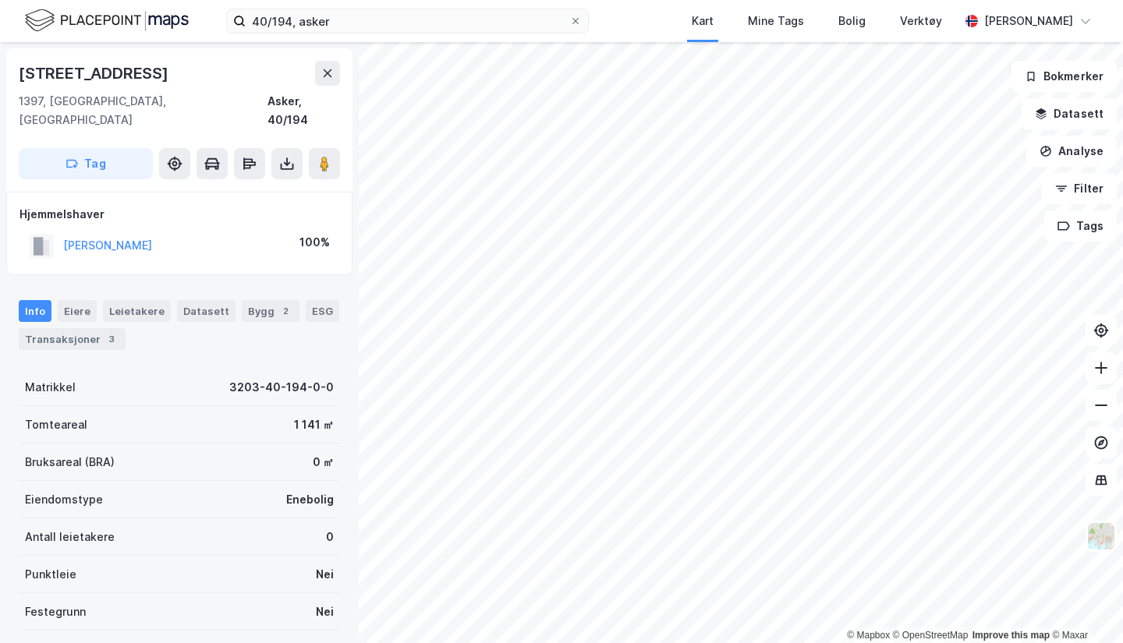
click at [286, 156] on icon at bounding box center [287, 164] width 16 height 16
click at [260, 182] on div "Last ned grunnbok" at bounding box center [219, 194] width 166 height 25
click at [183, 189] on div "Last ned grunnbok" at bounding box center [210, 195] width 90 height 12
